Goal: Task Accomplishment & Management: Complete application form

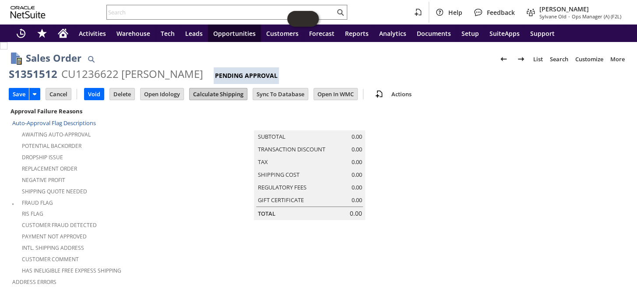
click at [218, 93] on input "Calculate Shipping" at bounding box center [218, 93] width 57 height 11
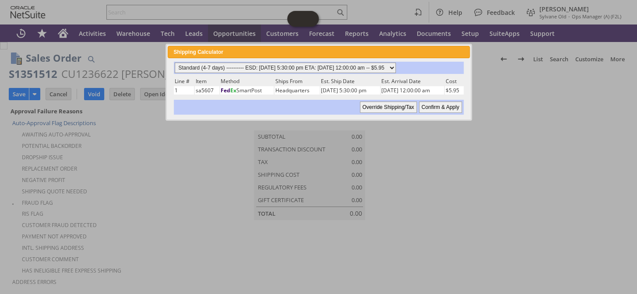
click at [379, 64] on select "Standard (4-7 days) ---------- ESD: 10/07/2025 5:30:00 pm ETA: 10/10/2025 12:00…" at bounding box center [285, 68] width 221 height 11
select select "3 Day ------------------------ ESD: 10/07/2025 5:30:00 pm ETA: 10/09/2025 12:00…"
click at [175, 63] on select "Standard (4-7 days) ---------- ESD: 10/07/2025 5:30:00 pm ETA: 10/10/2025 12:00…" at bounding box center [285, 68] width 221 height 11
click at [439, 103] on input "Confirm & Apply" at bounding box center [440, 107] width 43 height 11
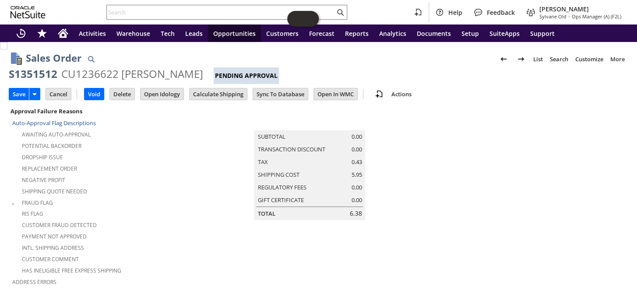
type input "Add"
type input "Copy Previous"
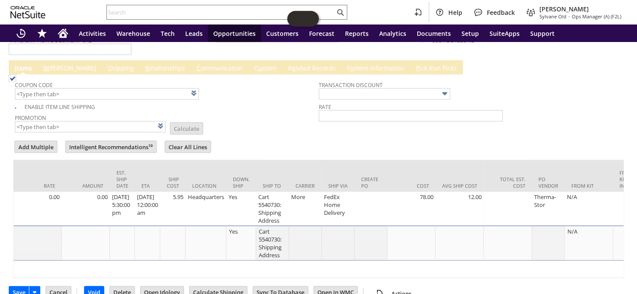
scroll to position [0, 584]
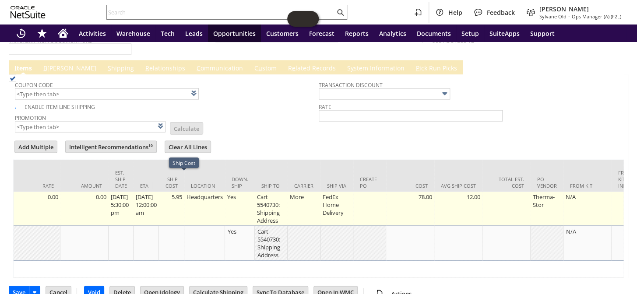
click at [184, 192] on td "5.95" at bounding box center [171, 209] width 25 height 34
type input "5.95"
type input "sa5607"
type input "OK"
type input "Make Copy"
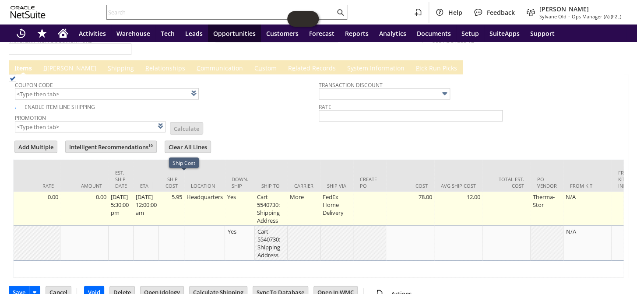
scroll to position [734, 0]
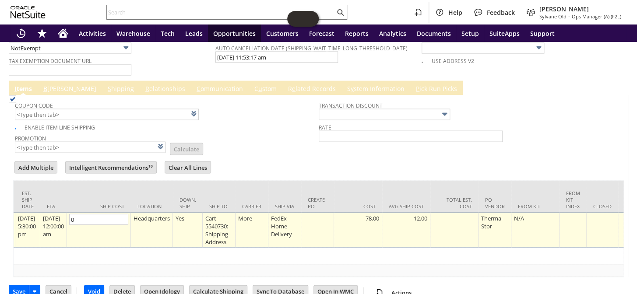
type input "0"
drag, startPoint x: 258, startPoint y: 131, endPoint x: 261, endPoint y: 136, distance: 5.7
click at [258, 132] on td "Promotion List Calculate" at bounding box center [167, 143] width 304 height 22
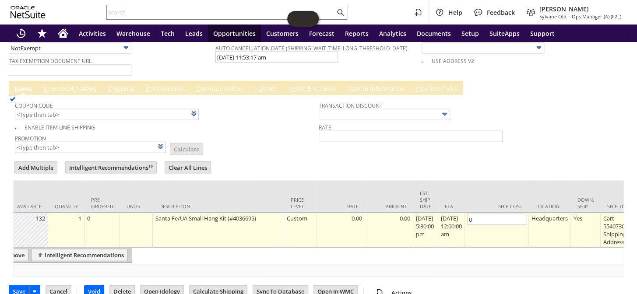
scroll to position [0, 0]
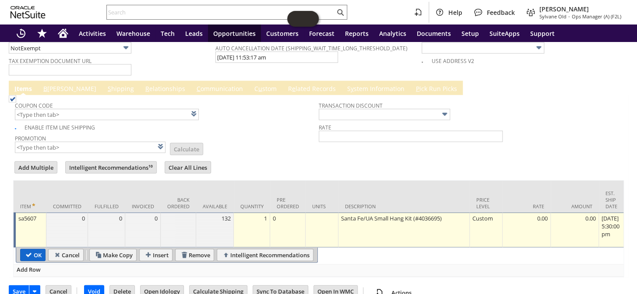
click at [31, 249] on input "OK" at bounding box center [33, 254] width 25 height 11
type input "Add"
type input "Copy Previous"
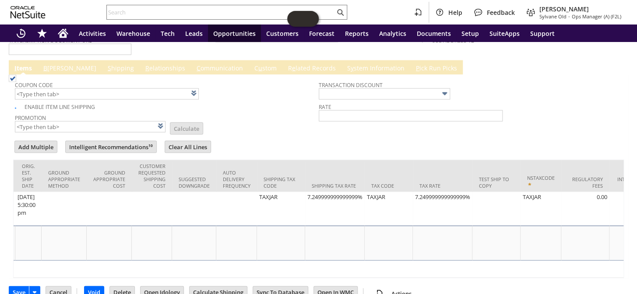
scroll to position [0, 1520]
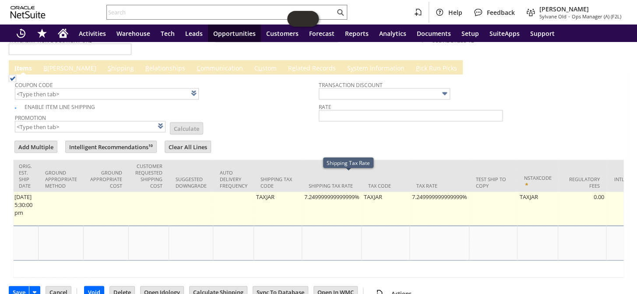
click at [358, 192] on td "7.249999999999999%" at bounding box center [332, 209] width 60 height 34
type input "7.249999999999999%"
type input "OK"
type input "Make Copy"
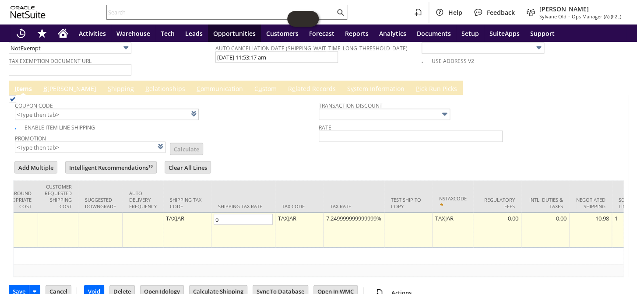
scroll to position [0, 0]
type input "0.0%"
click at [378, 214] on div "7.249999999999999%" at bounding box center [354, 218] width 56 height 9
type input "0.0%"
click at [382, 180] on td "Tax Rate" at bounding box center [350, 196] width 64 height 32
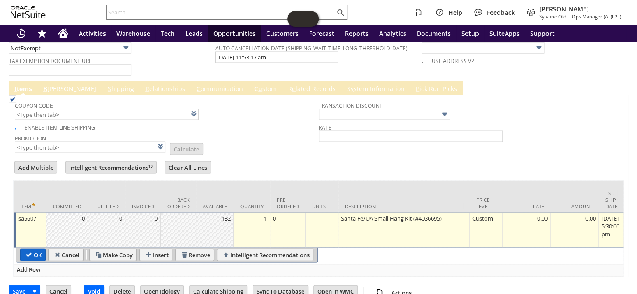
click at [27, 249] on input "OK" at bounding box center [33, 254] width 25 height 11
type input "Add"
type input "Copy Previous"
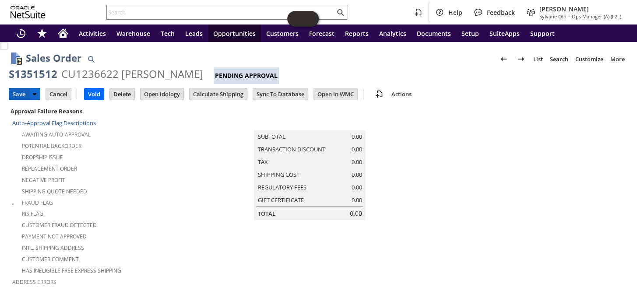
click at [9, 92] on input "Save" at bounding box center [19, 93] width 20 height 11
